Goal: Task Accomplishment & Management: Manage account settings

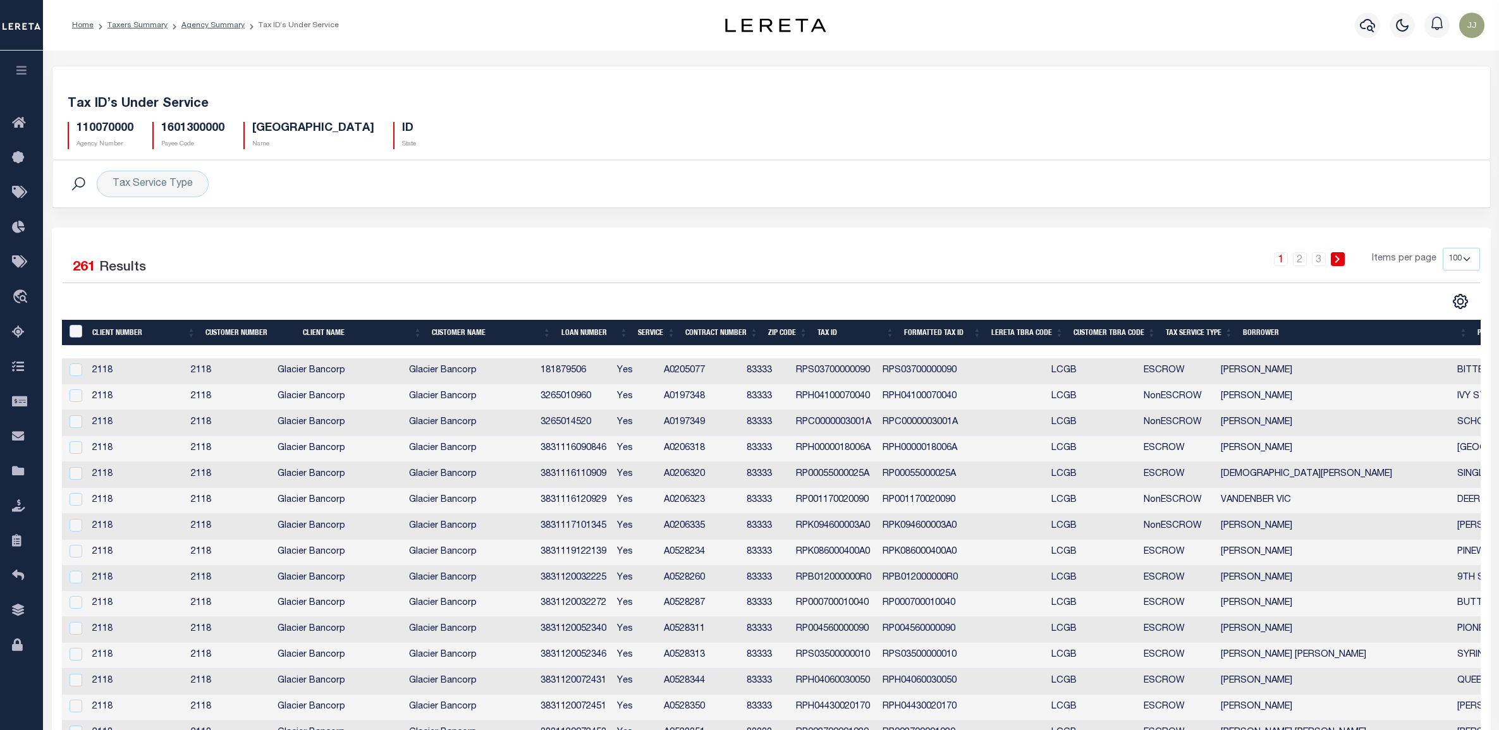
select select "100"
click at [204, 22] on link "Agency Summary" at bounding box center [212, 26] width 63 height 8
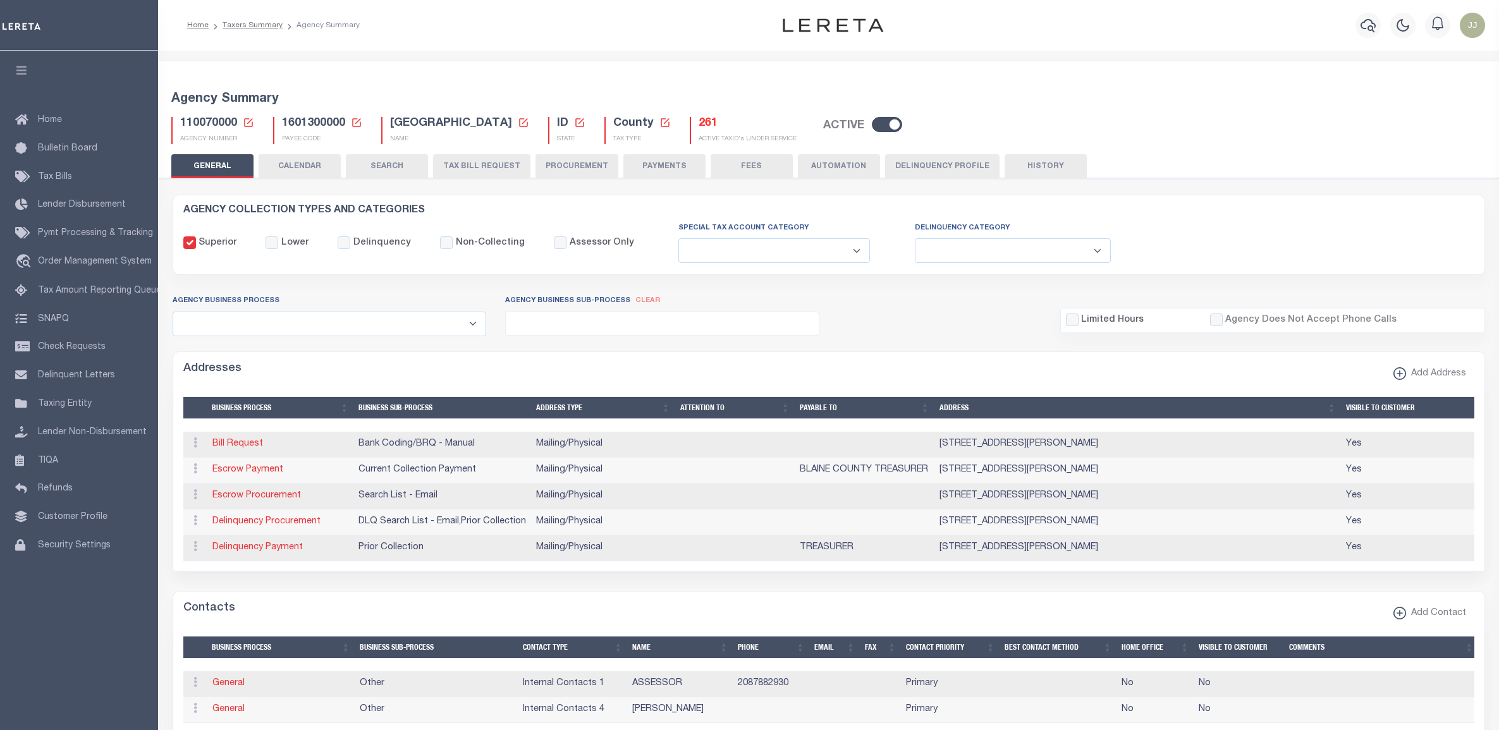
select select
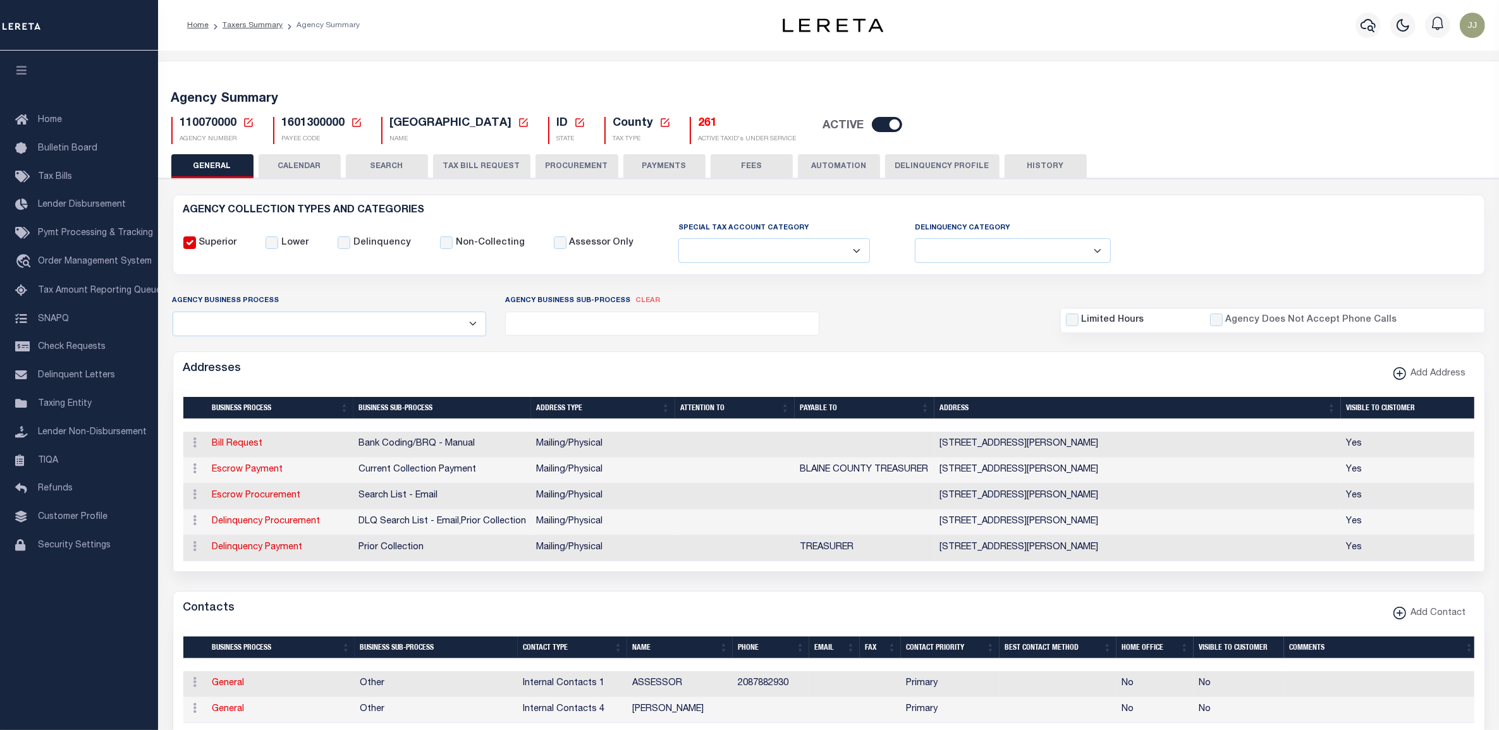
click at [469, 163] on button "TAX BILL REQUEST" at bounding box center [481, 166] width 97 height 24
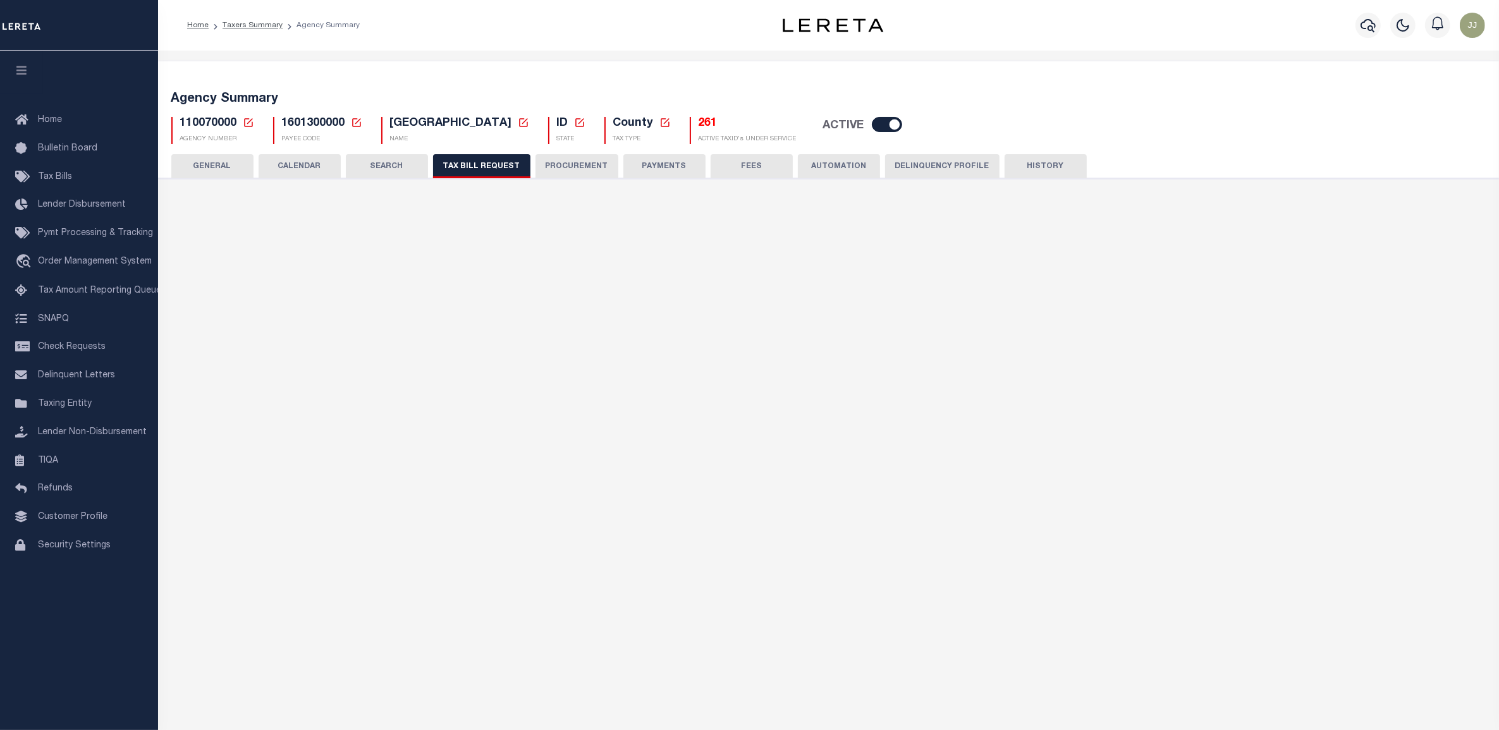
checkbox input "false"
select select "22"
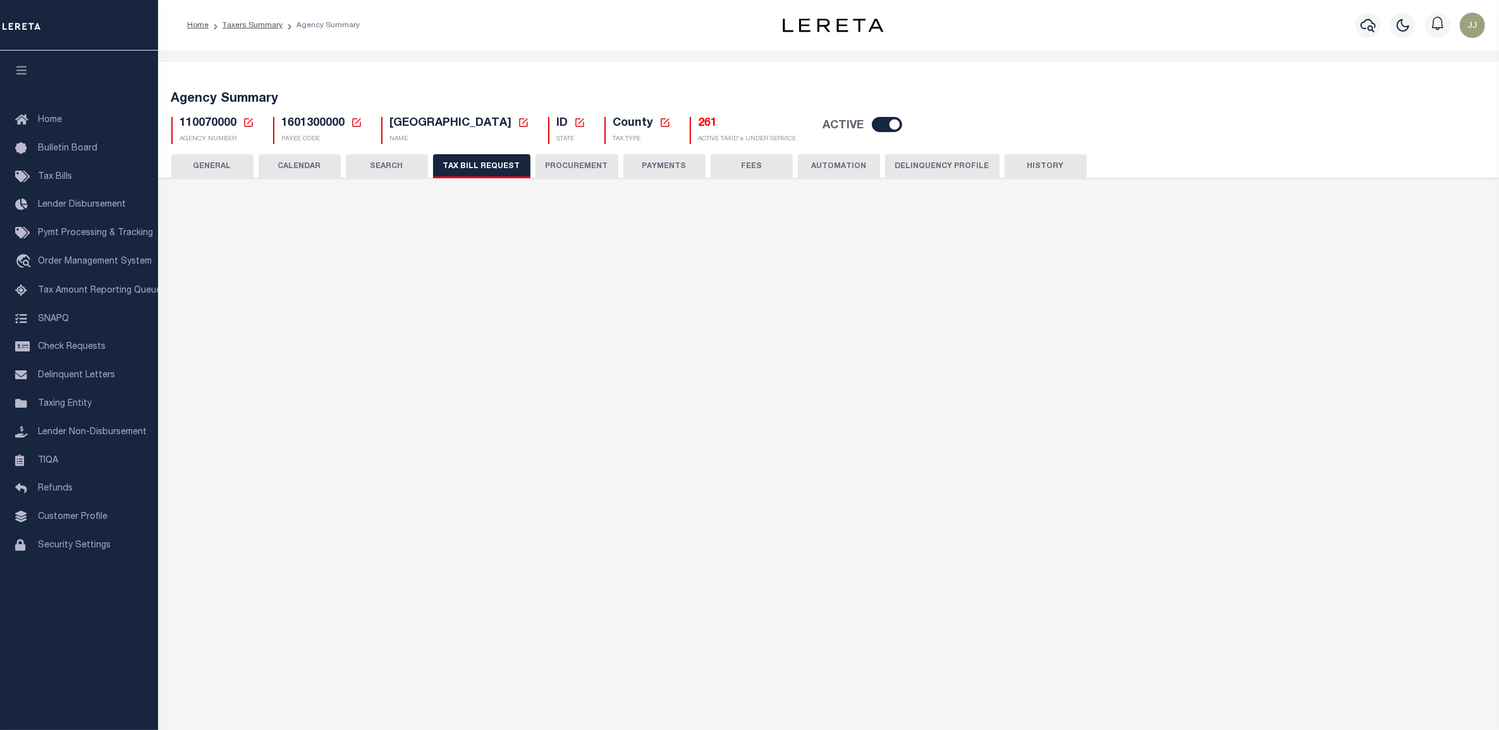
select select "true"
select select "14"
select select
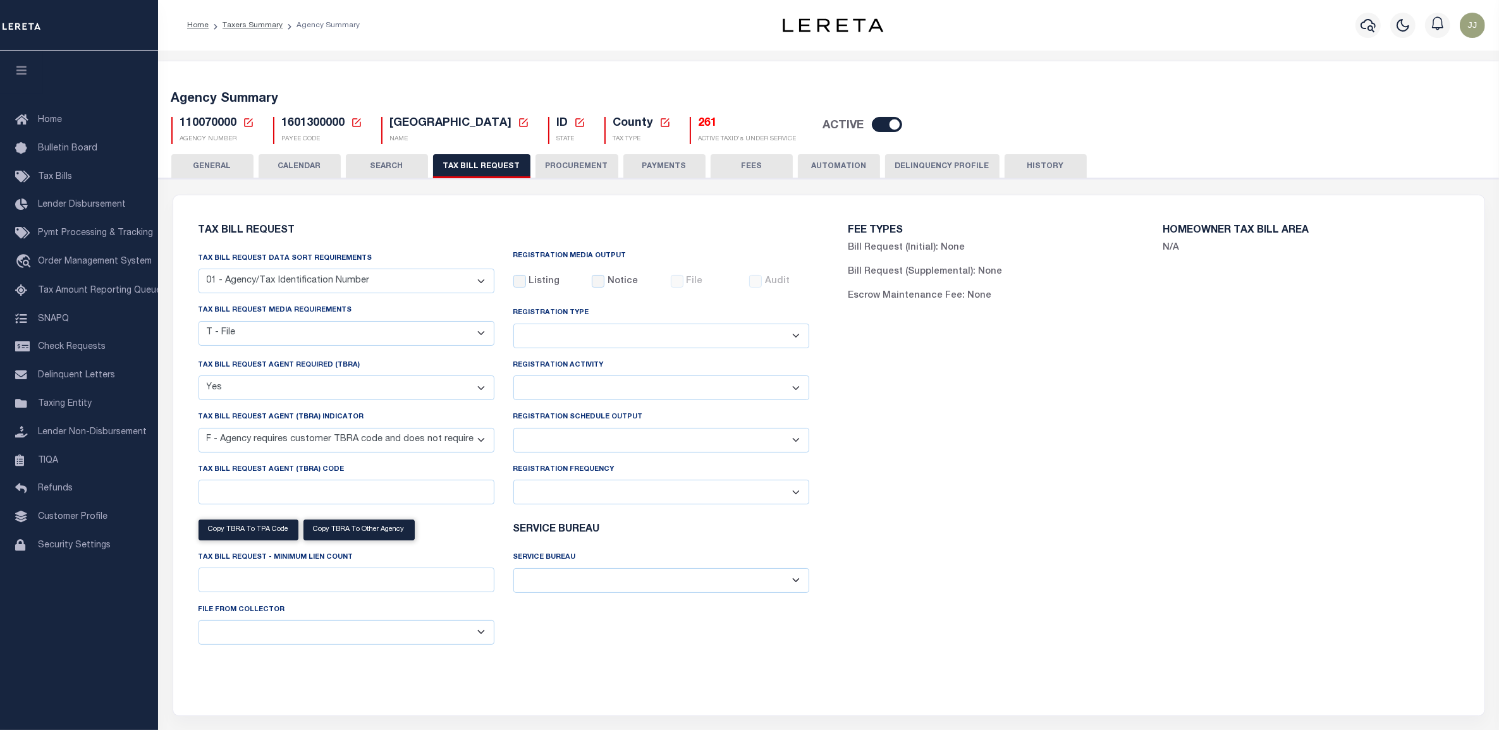
click at [598, 441] on select "Delta File Full File" at bounding box center [661, 440] width 296 height 25
select select "1"
click at [513, 431] on select "Delta File Full File" at bounding box center [661, 440] width 296 height 25
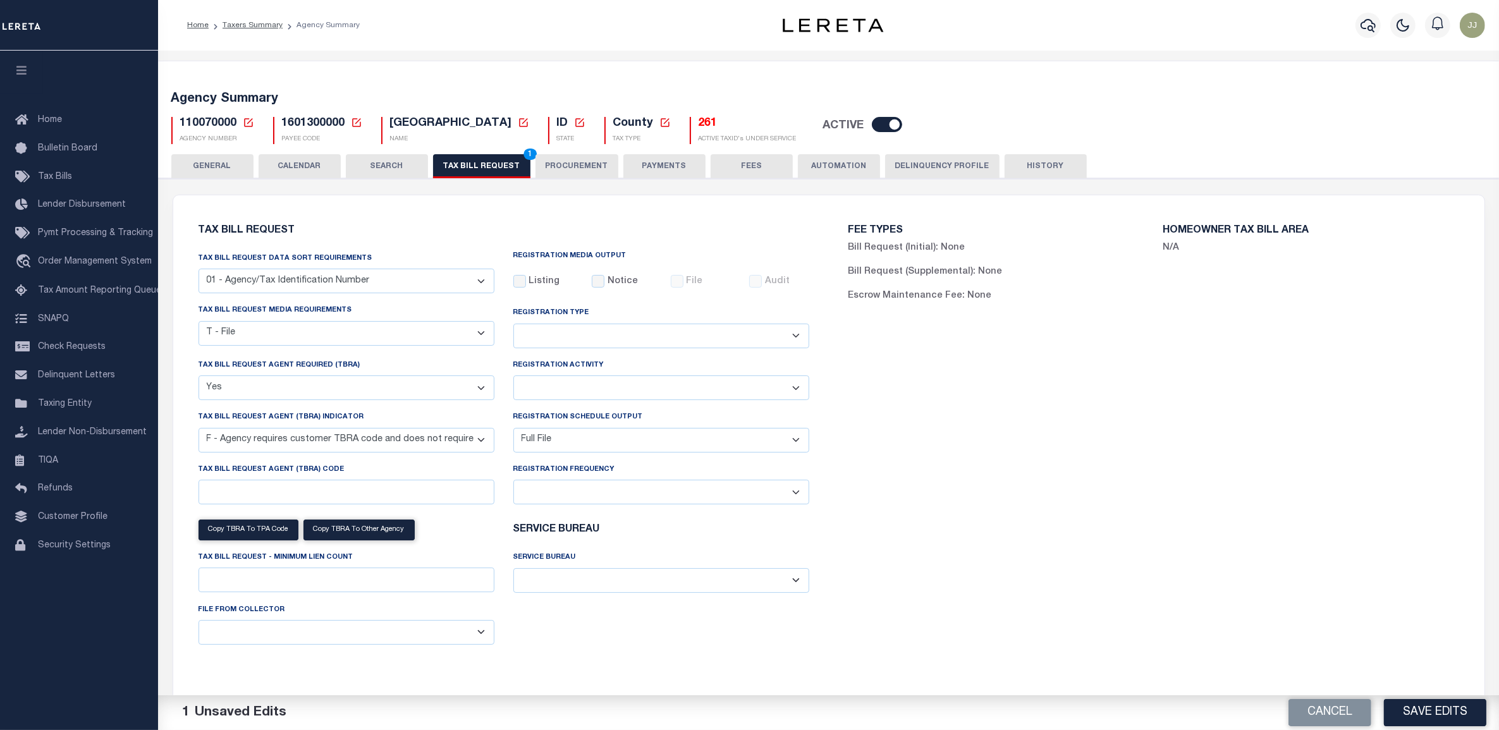
click at [243, 118] on icon at bounding box center [248, 122] width 11 height 11
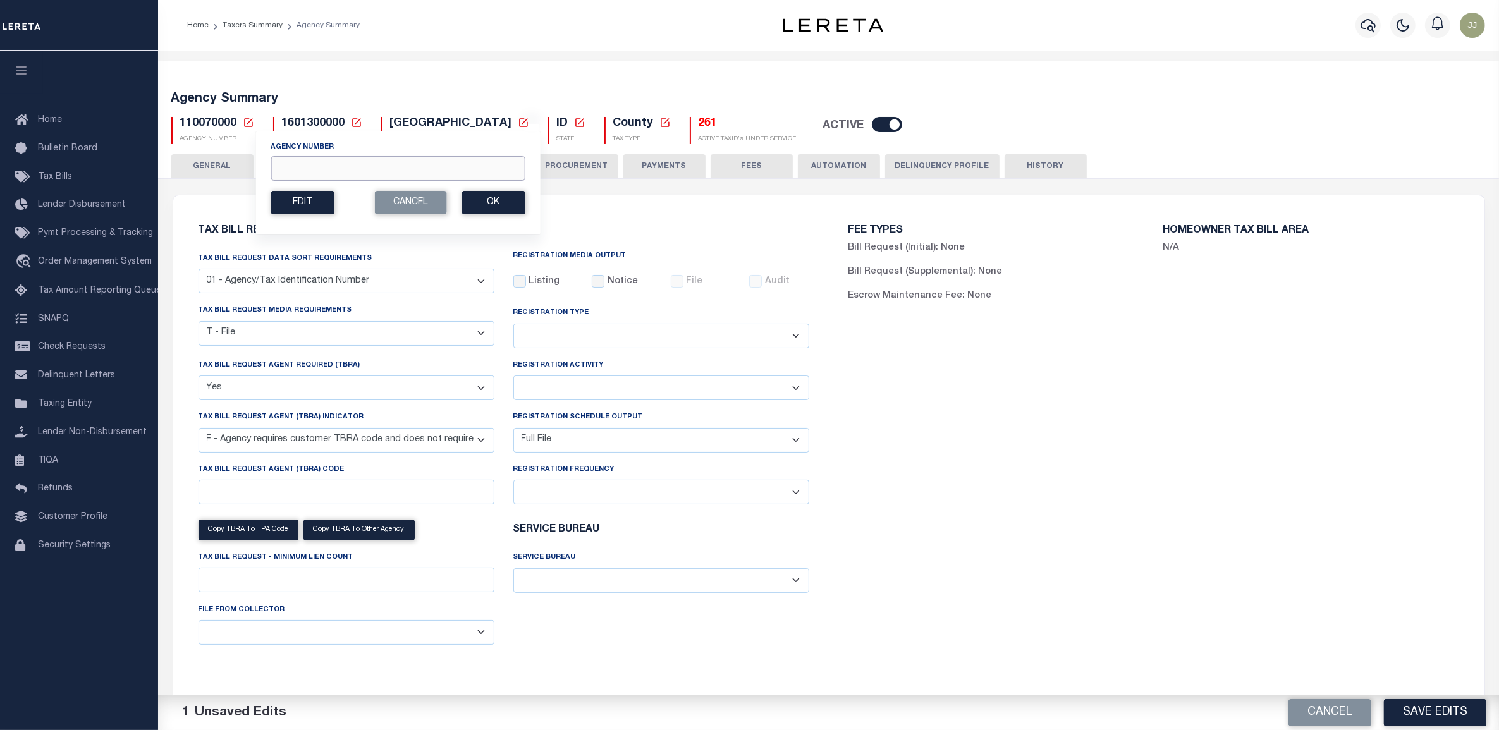
click at [310, 181] on input "Agency Number" at bounding box center [398, 168] width 254 height 25
type input "101590000"
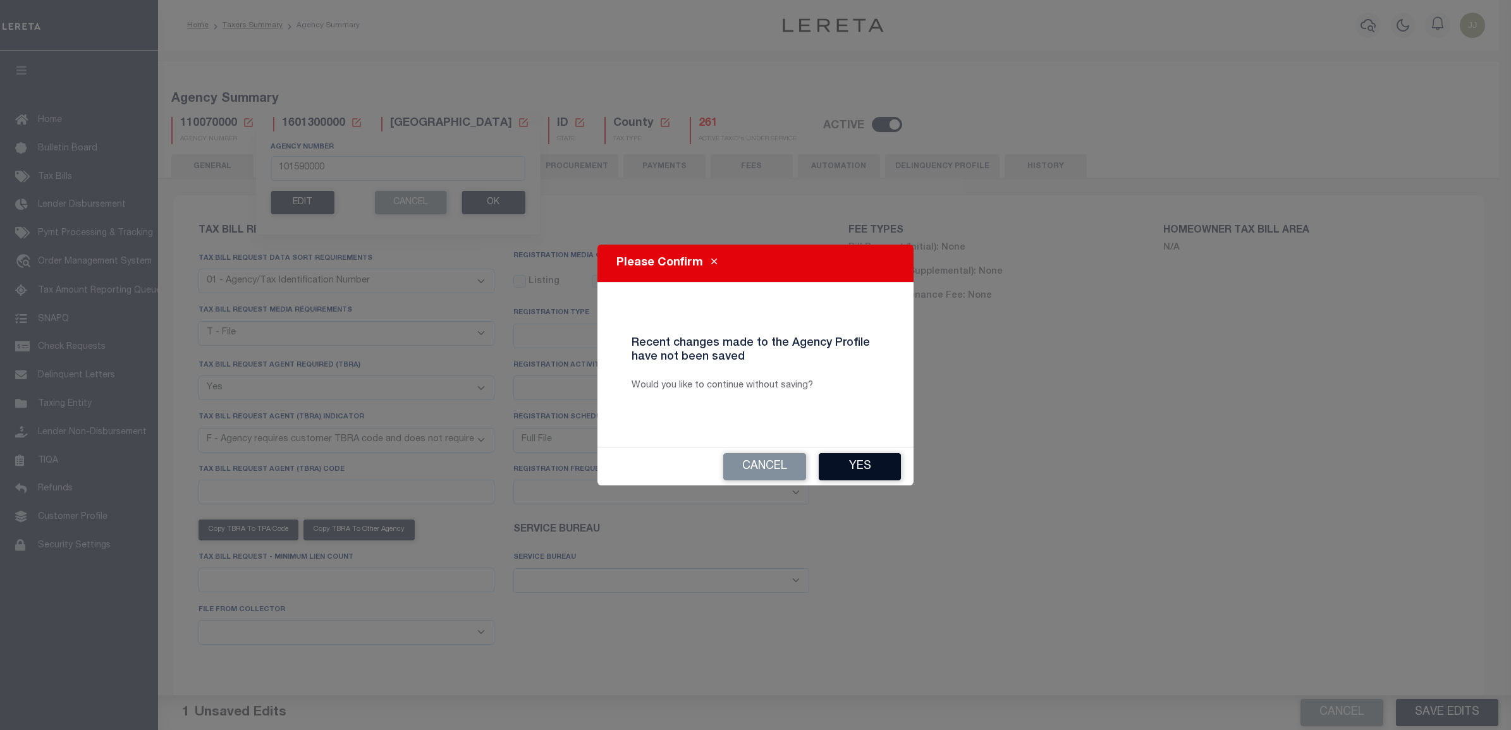
click at [860, 467] on button "Yes" at bounding box center [860, 466] width 82 height 27
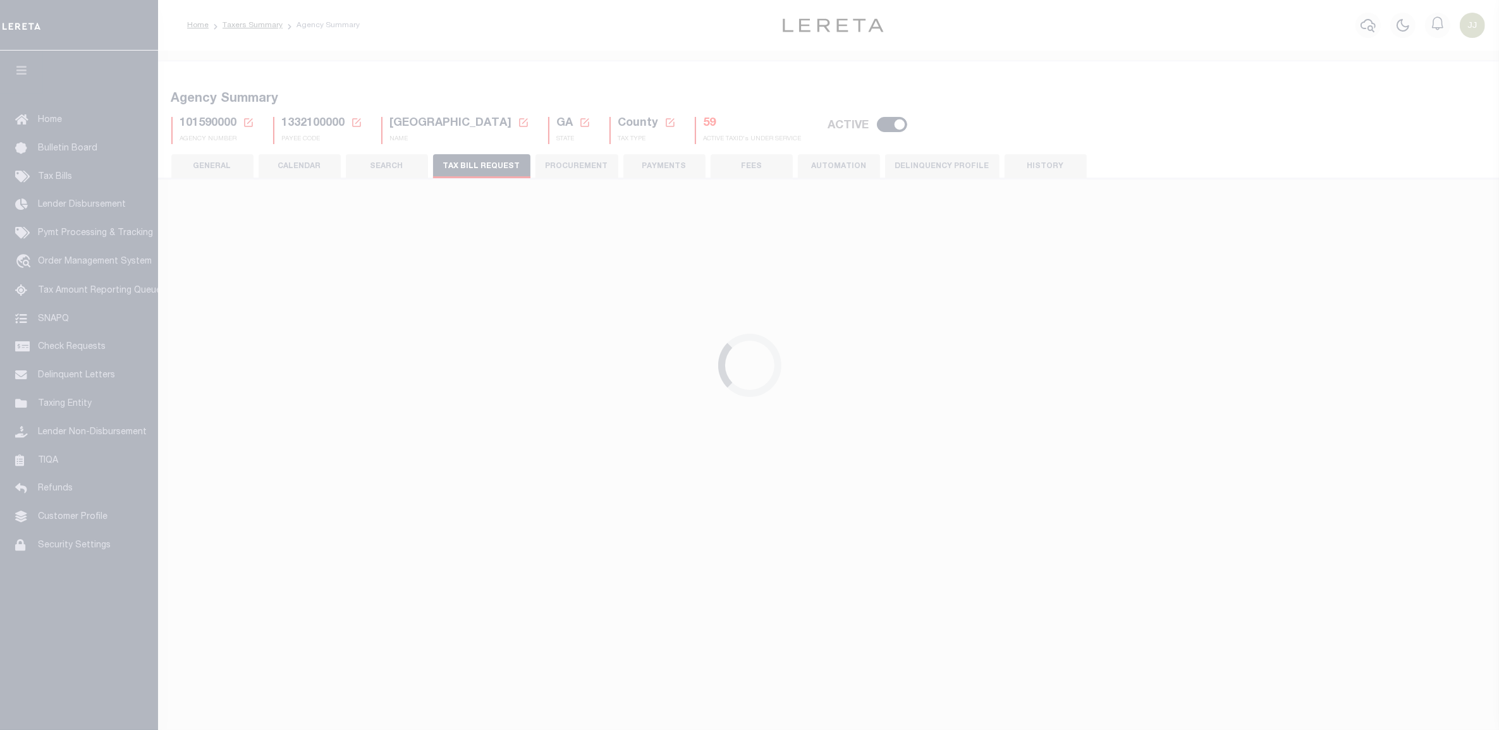
select select "30"
checkbox input "false"
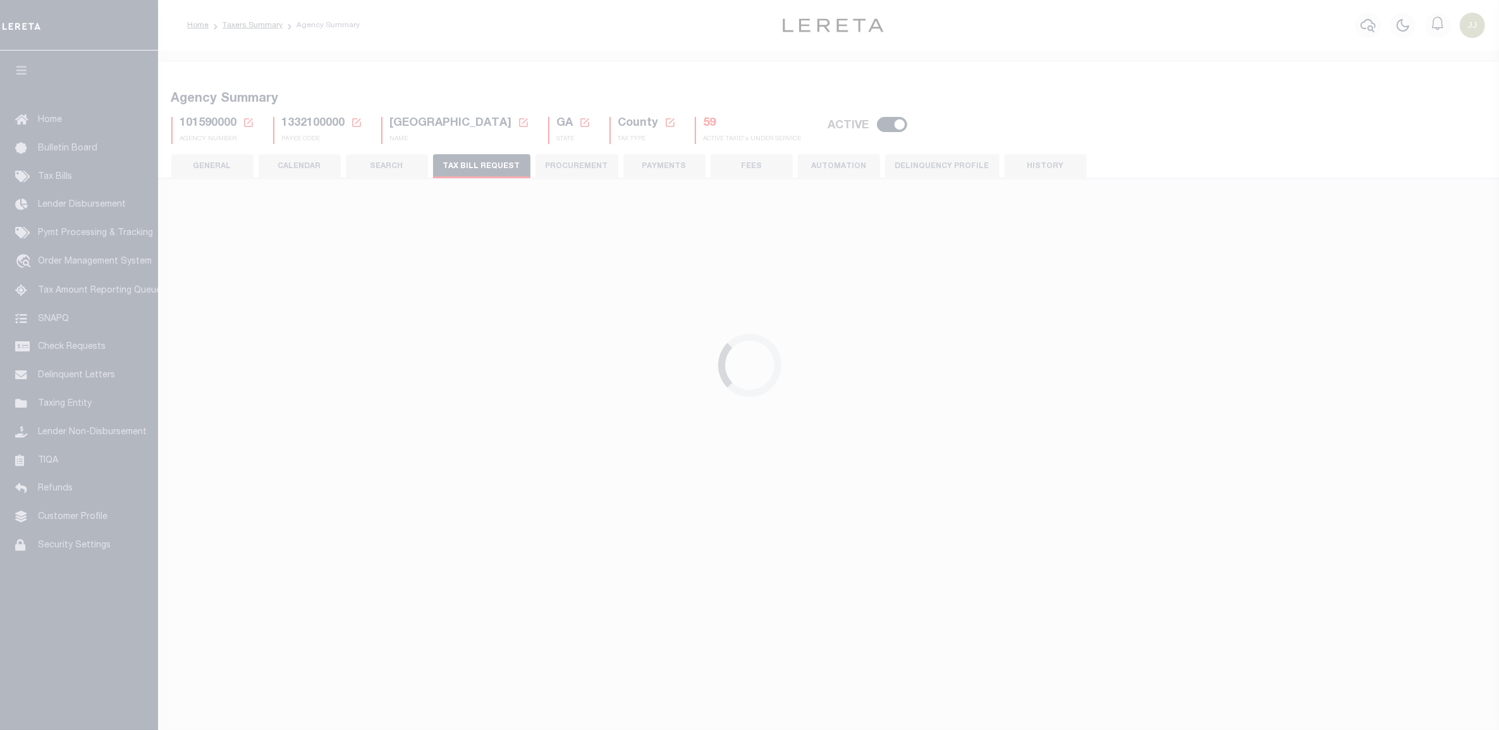
select select "22"
select select "false"
select select "15"
select select
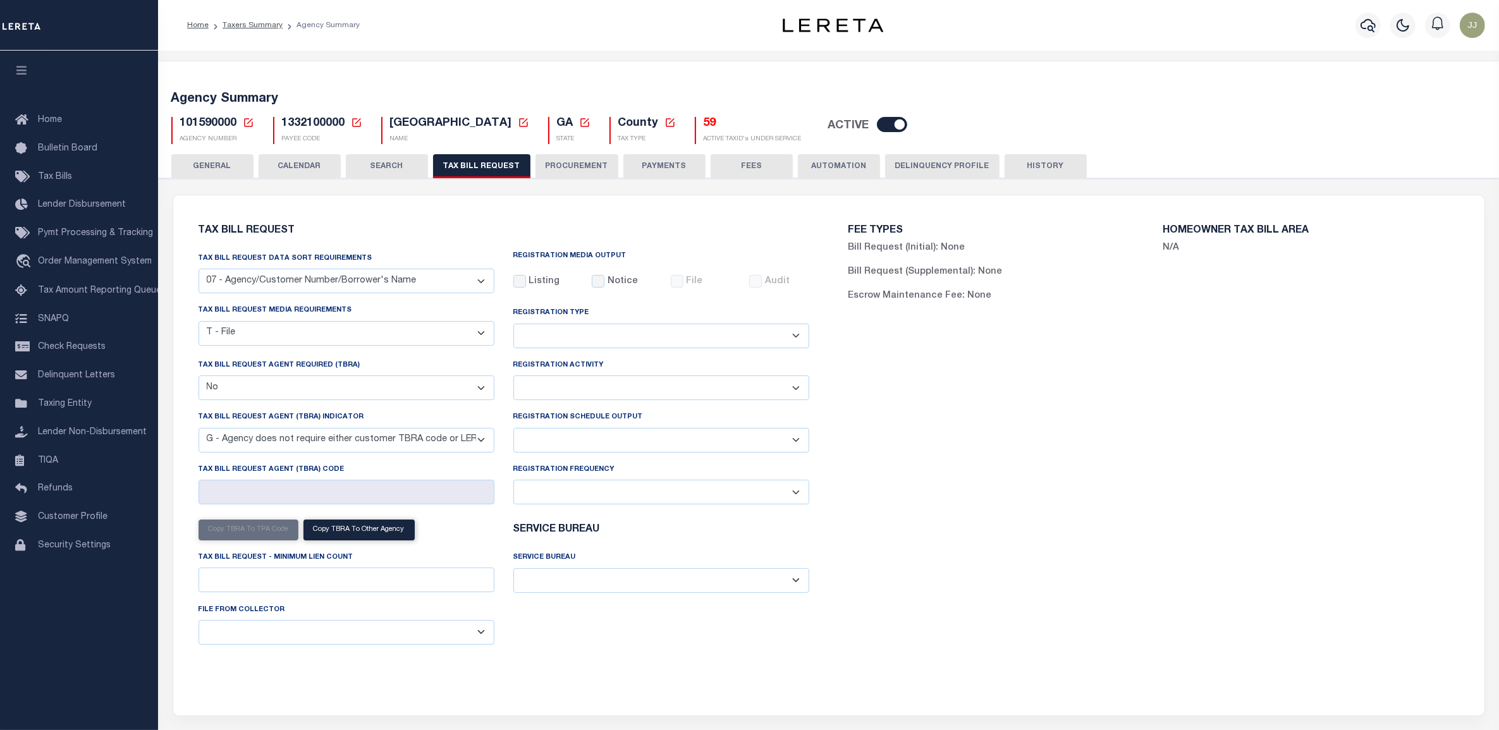
click at [552, 441] on select "Delta File Full File" at bounding box center [661, 440] width 296 height 25
select select "1"
click at [513, 431] on select "Delta File Full File" at bounding box center [661, 440] width 296 height 25
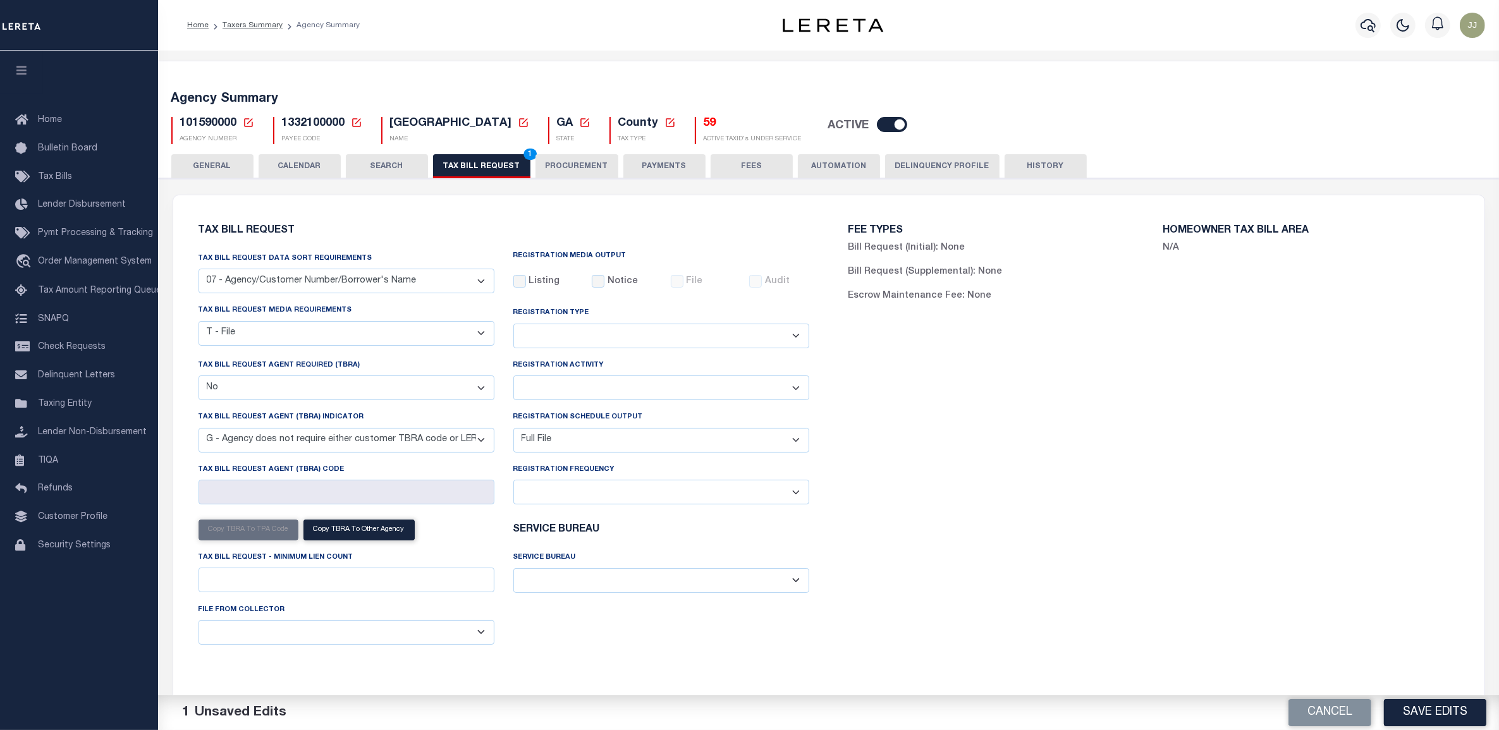
click at [1475, 716] on button "Save Edits" at bounding box center [1435, 712] width 102 height 27
click at [501, 168] on button "TAX BILL REQUEST 1" at bounding box center [481, 166] width 97 height 24
click at [1431, 700] on button "Save Edits" at bounding box center [1435, 712] width 102 height 27
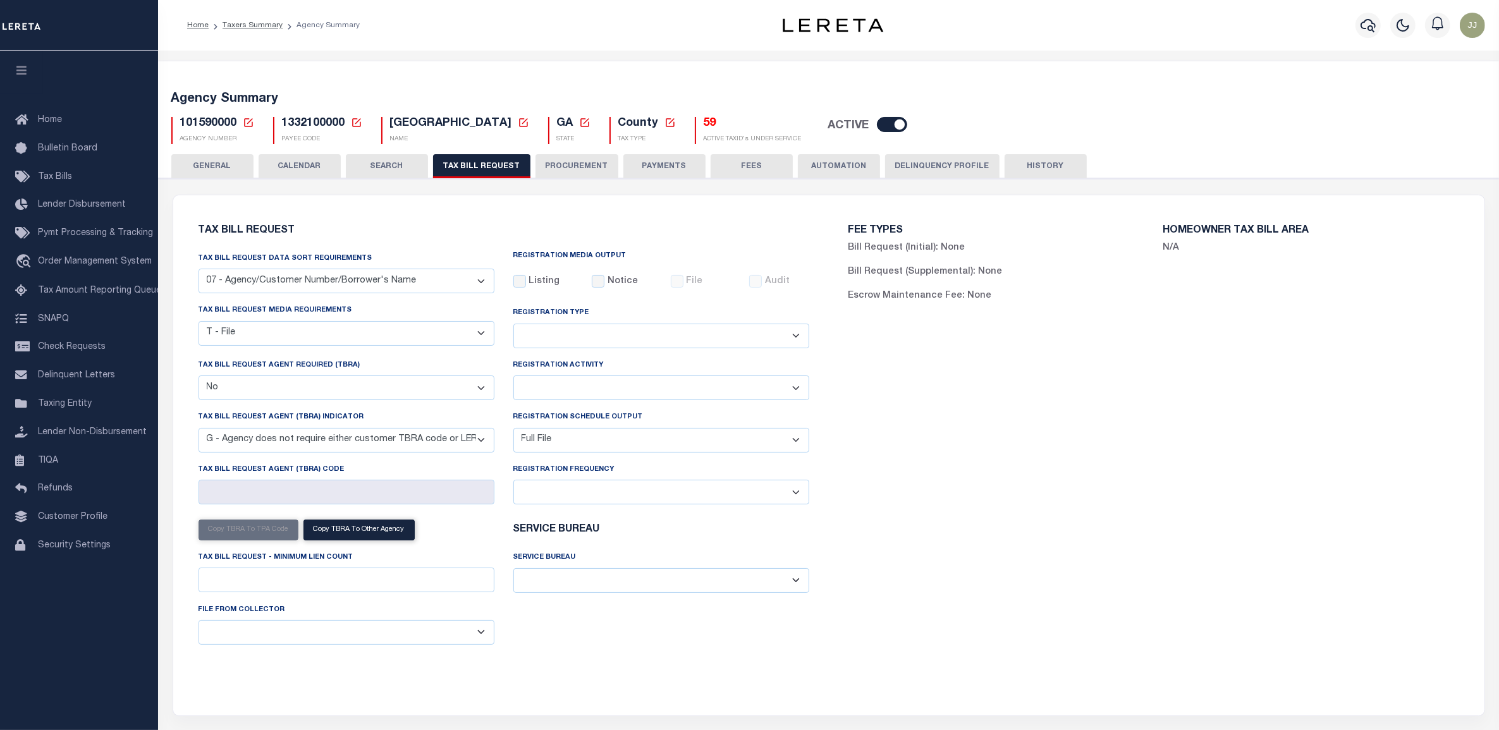
click at [247, 120] on icon at bounding box center [248, 122] width 11 height 11
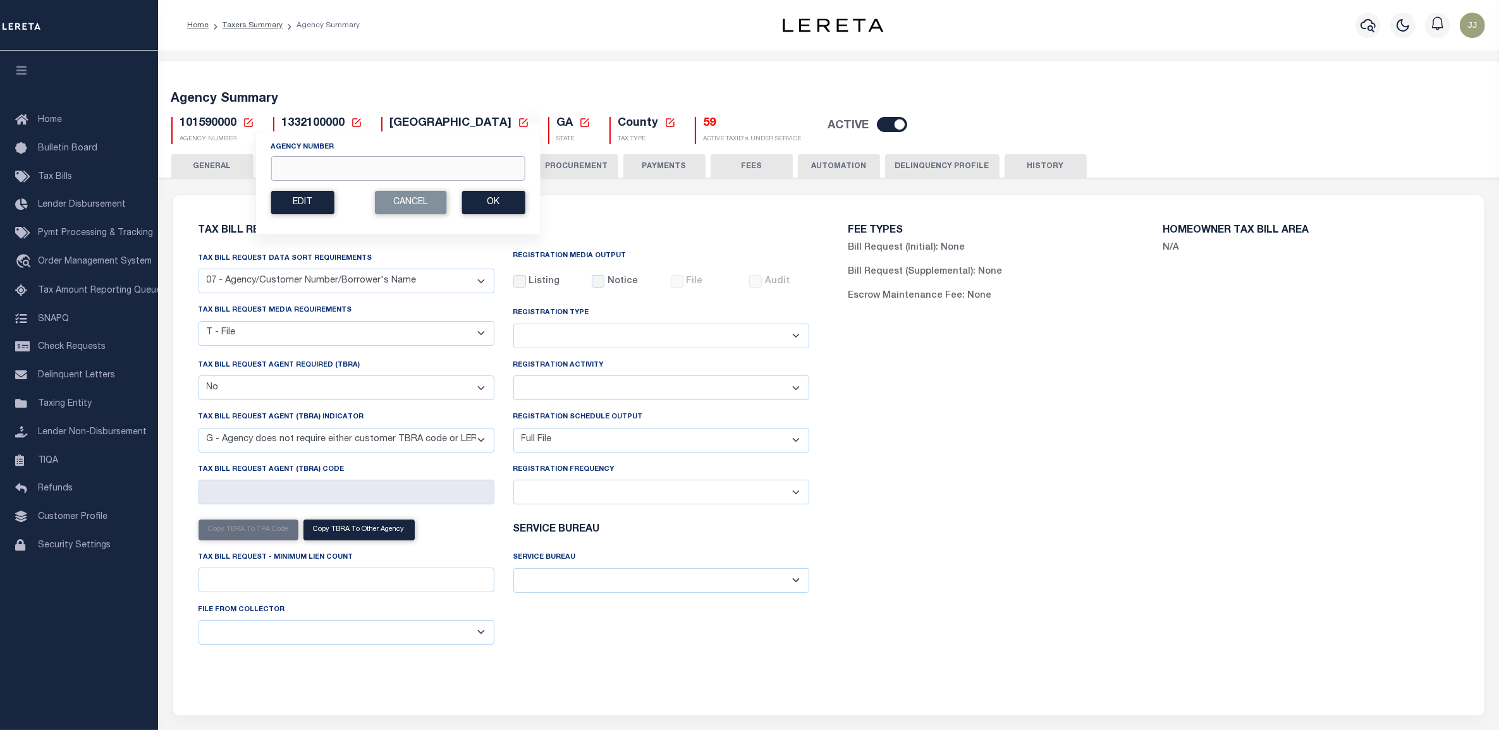
click at [310, 161] on input "Agency Number" at bounding box center [398, 168] width 254 height 25
paste input "421880000"
type input "421880000"
click at [517, 213] on button "Ok" at bounding box center [493, 202] width 63 height 23
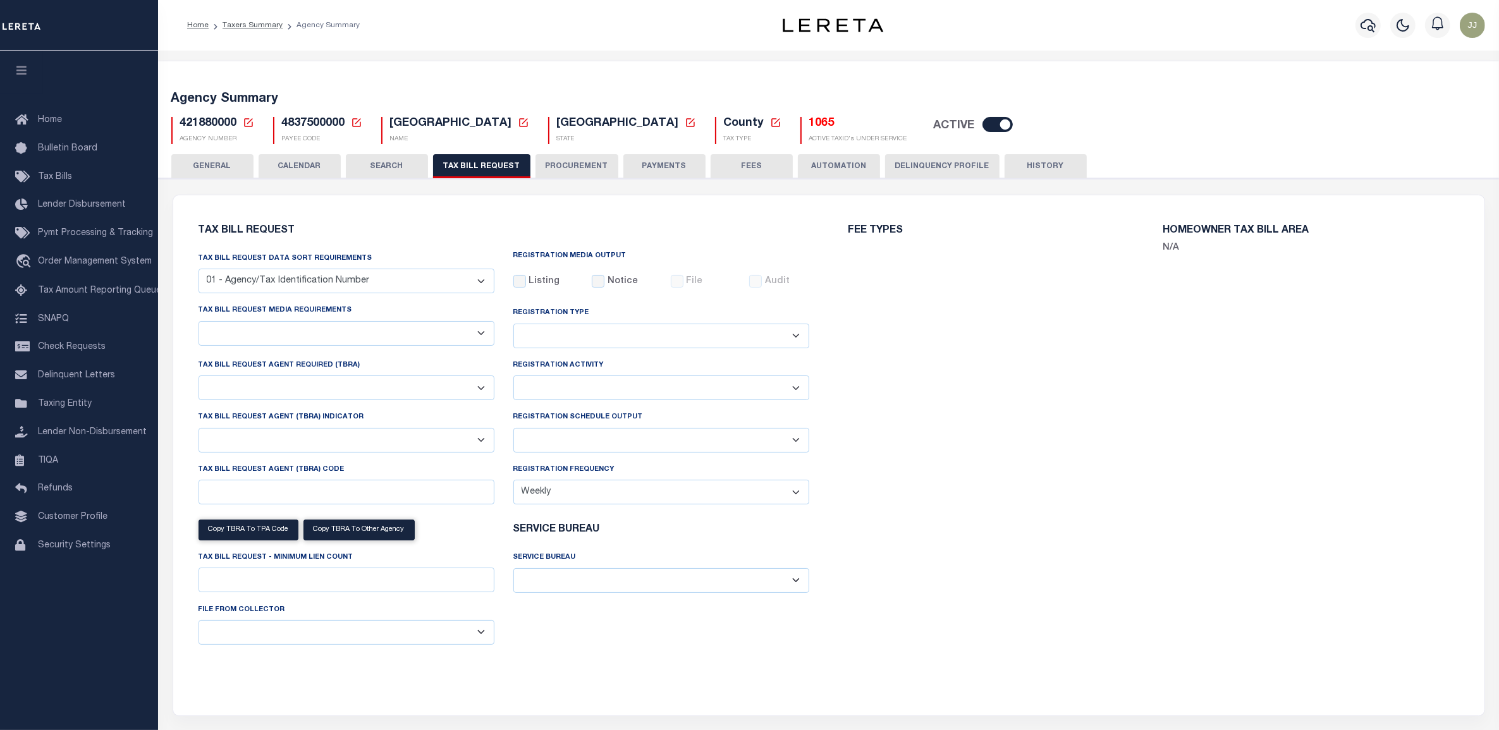
select select "33"
select select "22"
select select "false"
select select "1"
select select
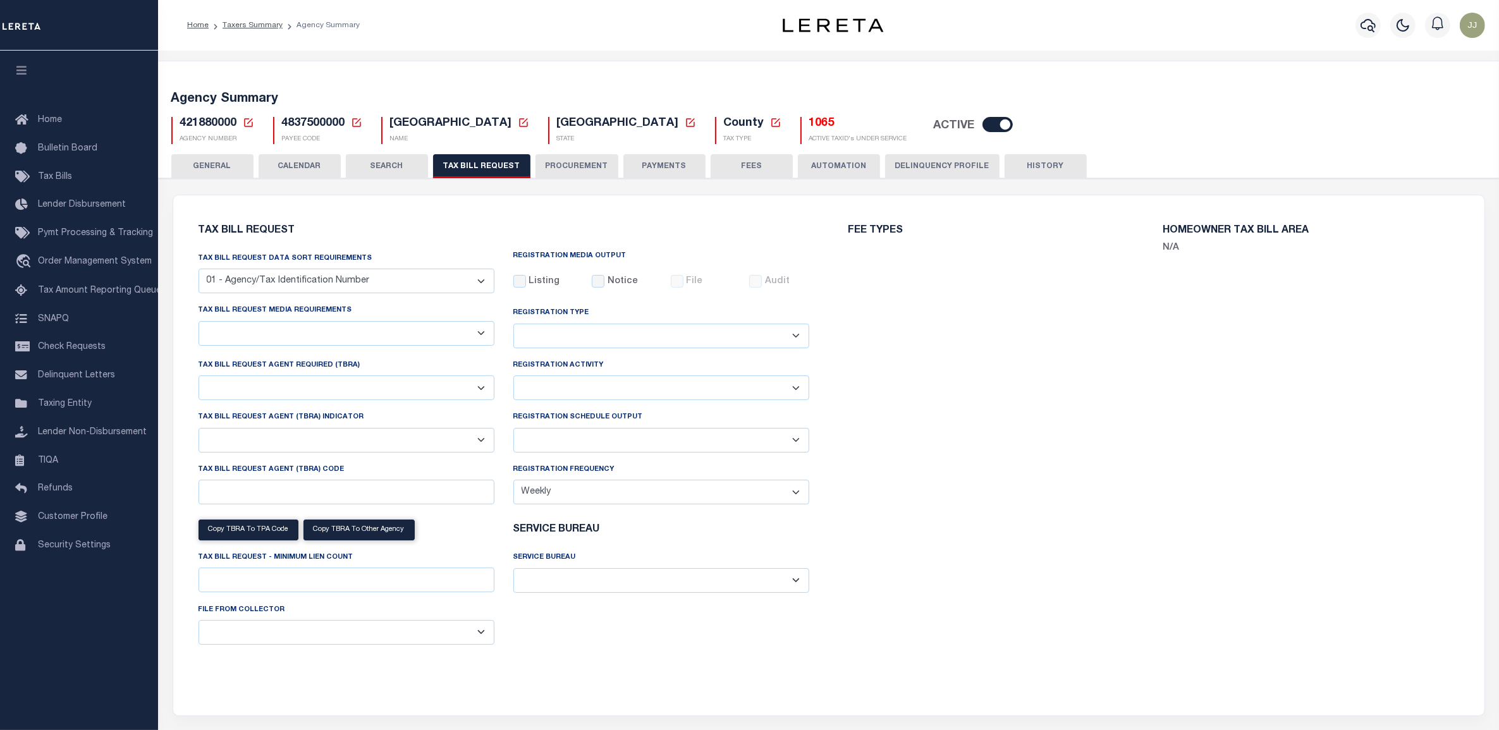
select select "7803021001"
click at [956, 603] on div "FEE TYPES HOMEOWNER TAX BILL AREA N/A" at bounding box center [1154, 448] width 650 height 475
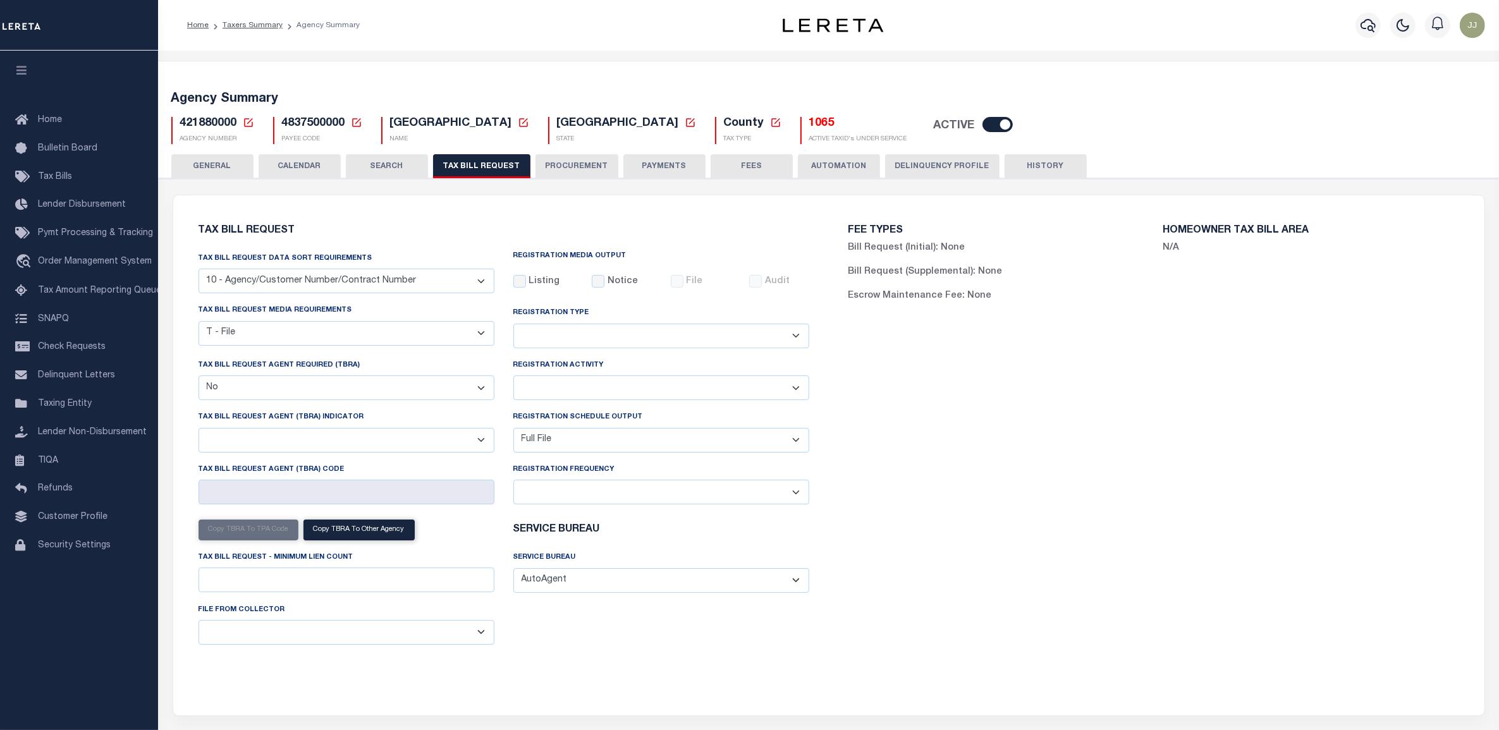
scroll to position [395, 0]
